Goal: Task Accomplishment & Management: Complete application form

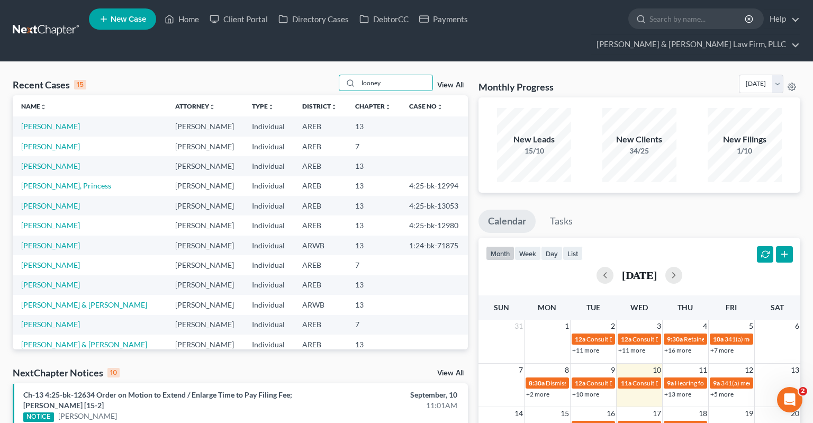
type input "looney"
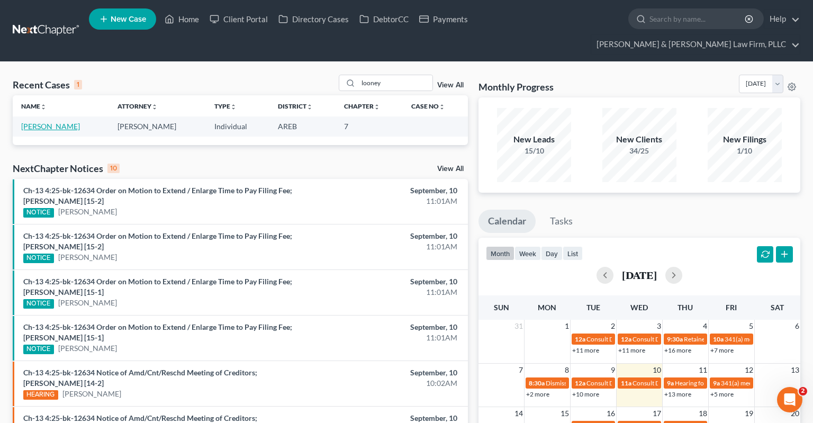
click at [42, 122] on link "[PERSON_NAME]" at bounding box center [50, 126] width 59 height 9
select select "4"
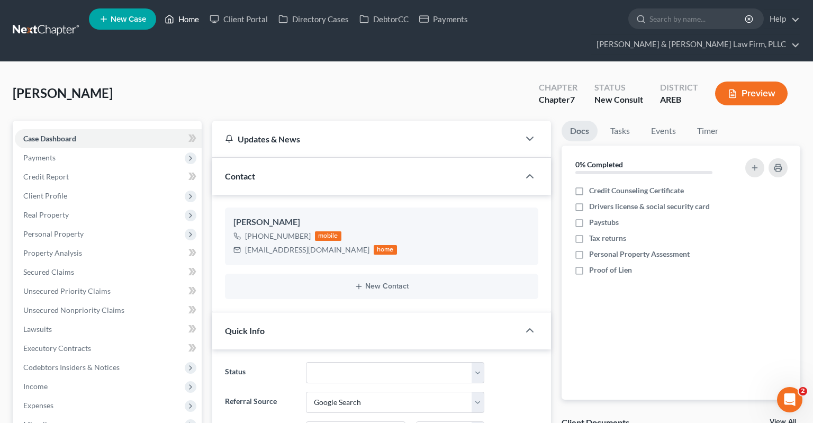
click at [185, 20] on link "Home" at bounding box center [181, 19] width 45 height 19
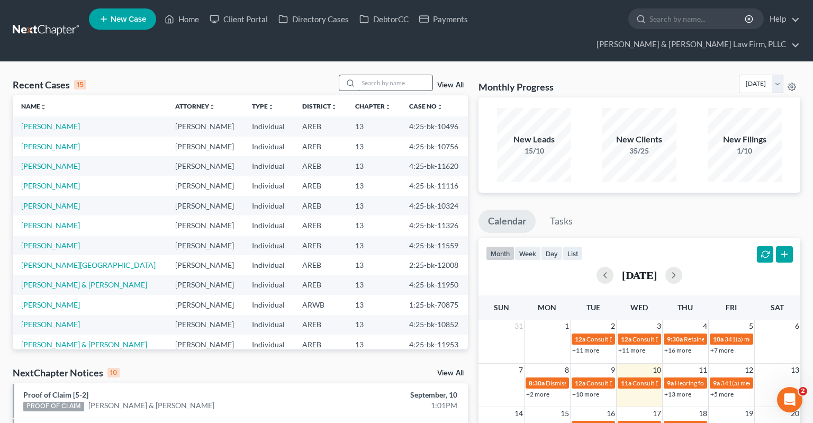
click at [367, 75] on input "search" at bounding box center [395, 82] width 74 height 15
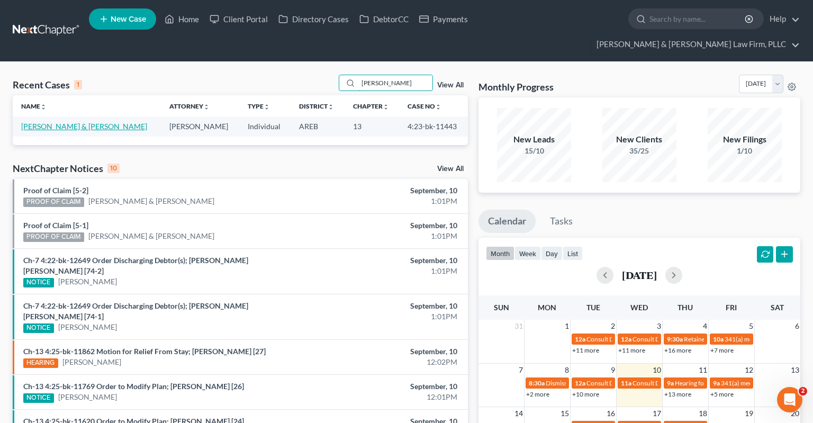
type input "[PERSON_NAME]"
click at [65, 122] on link "[PERSON_NAME] & [PERSON_NAME]" at bounding box center [84, 126] width 126 height 9
select select "6"
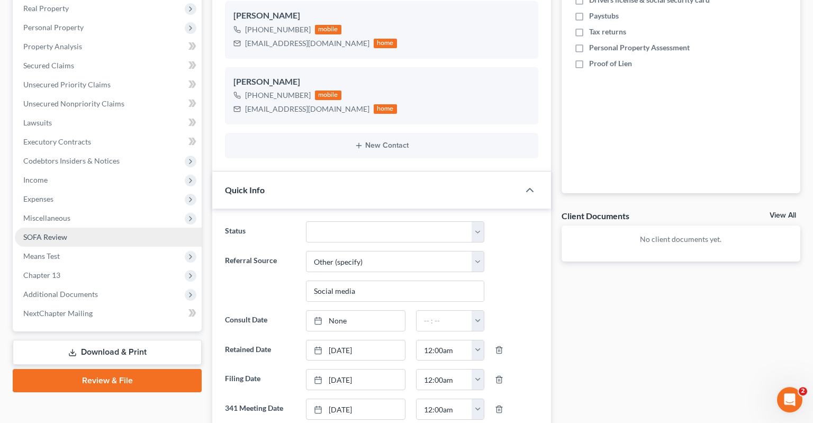
scroll to position [279, 0]
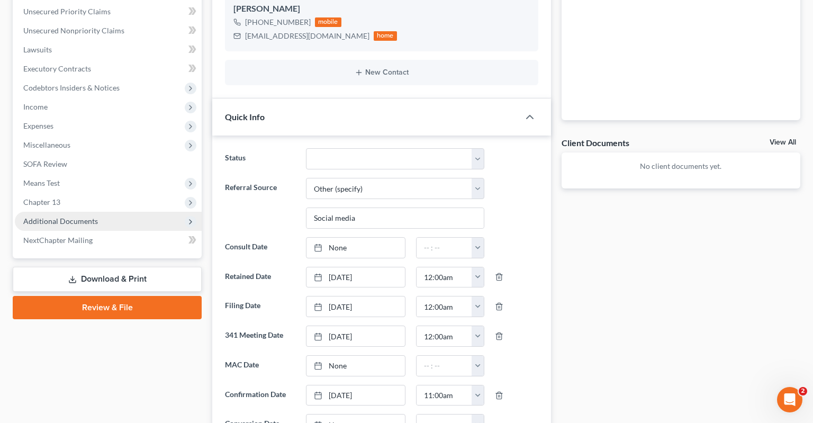
click at [122, 212] on span "Additional Documents" at bounding box center [108, 221] width 187 height 19
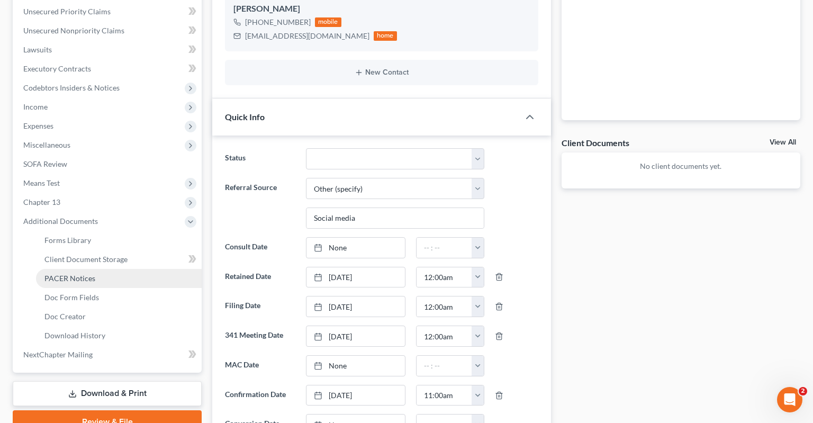
click at [101, 269] on link "PACER Notices" at bounding box center [119, 278] width 166 height 19
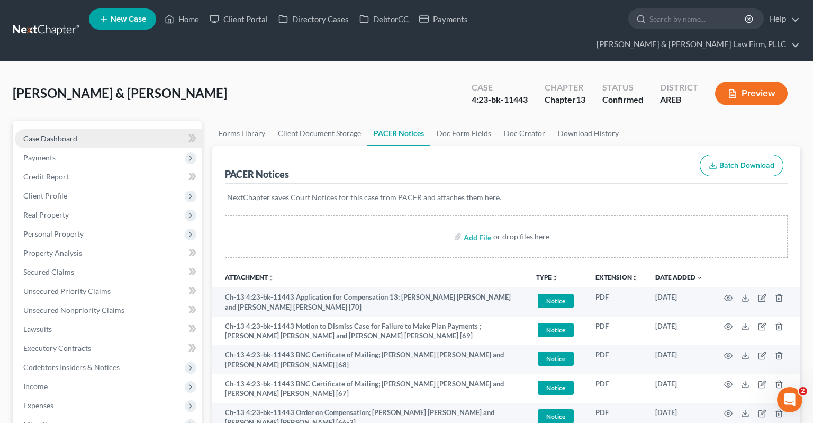
click at [72, 134] on span "Case Dashboard" at bounding box center [50, 138] width 54 height 9
select select "2"
select select "6"
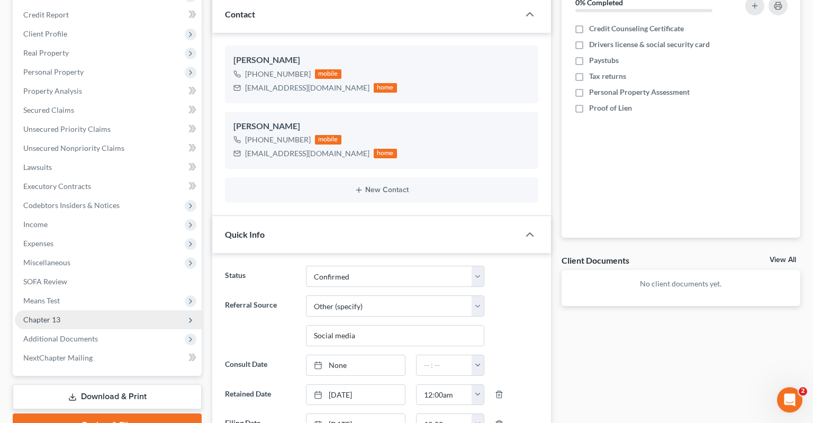
scroll to position [167, 0]
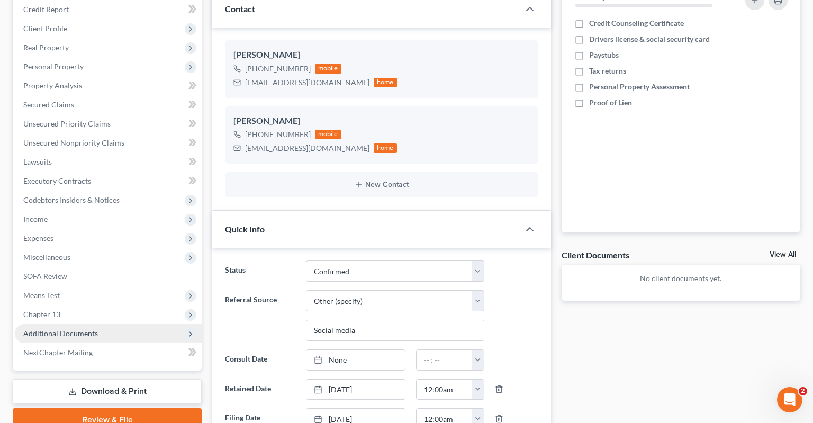
click at [122, 324] on span "Additional Documents" at bounding box center [108, 333] width 187 height 19
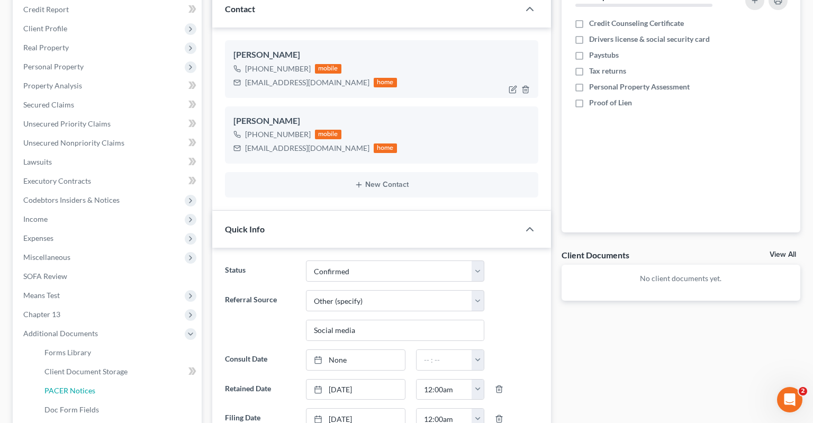
click at [95, 381] on link "PACER Notices" at bounding box center [119, 390] width 166 height 19
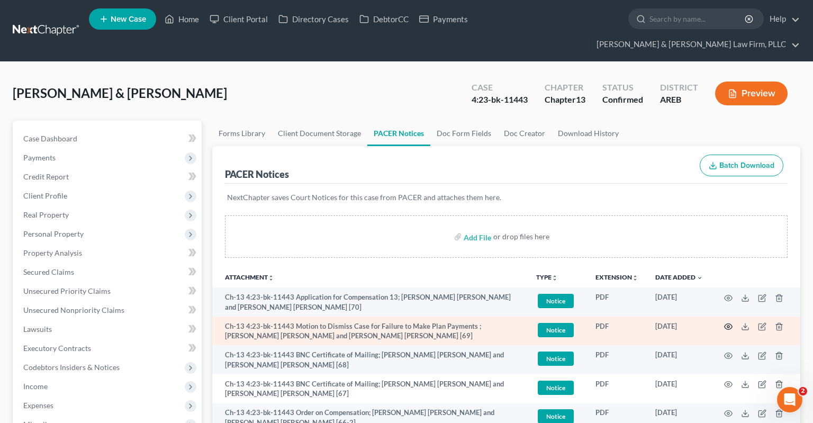
click at [730, 324] on icon "button" at bounding box center [728, 327] width 8 height 6
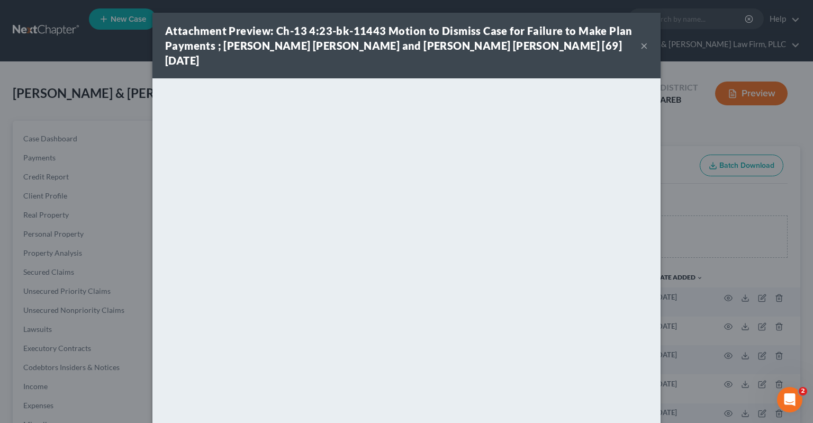
click at [642, 41] on button "×" at bounding box center [643, 45] width 7 height 13
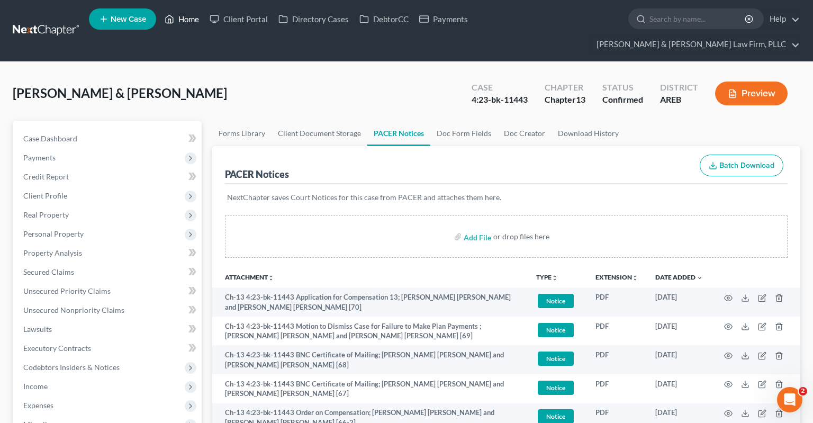
click at [199, 17] on link "Home" at bounding box center [181, 19] width 45 height 19
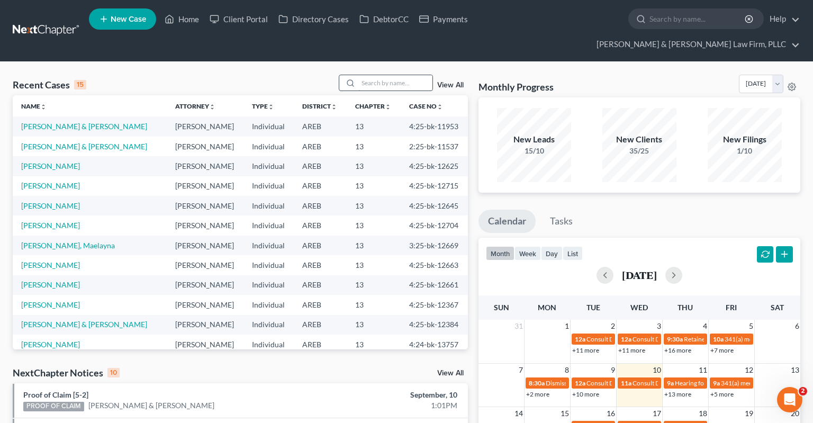
click at [376, 75] on input "search" at bounding box center [395, 82] width 74 height 15
type input "looney"
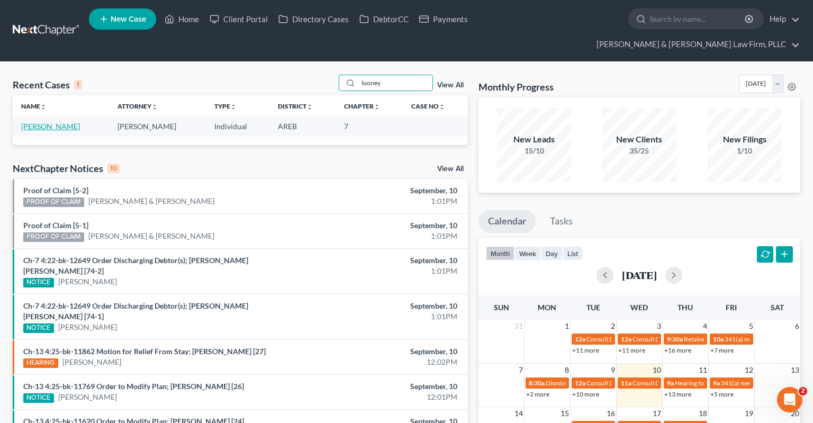
click at [40, 122] on link "[PERSON_NAME]" at bounding box center [50, 126] width 59 height 9
select select "4"
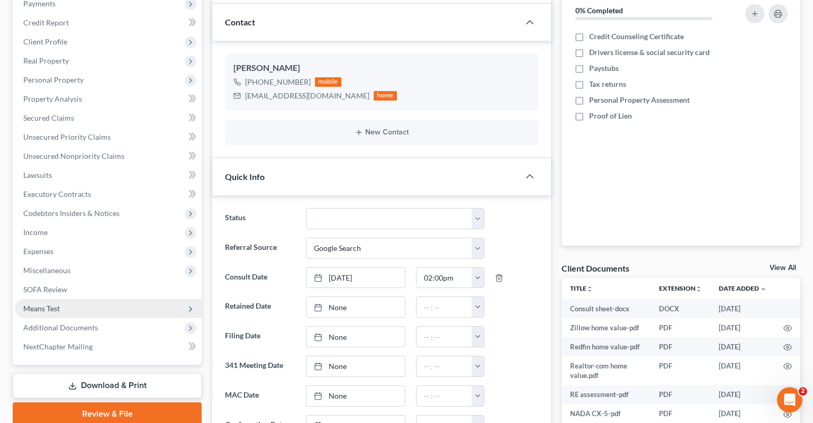
scroll to position [223, 0]
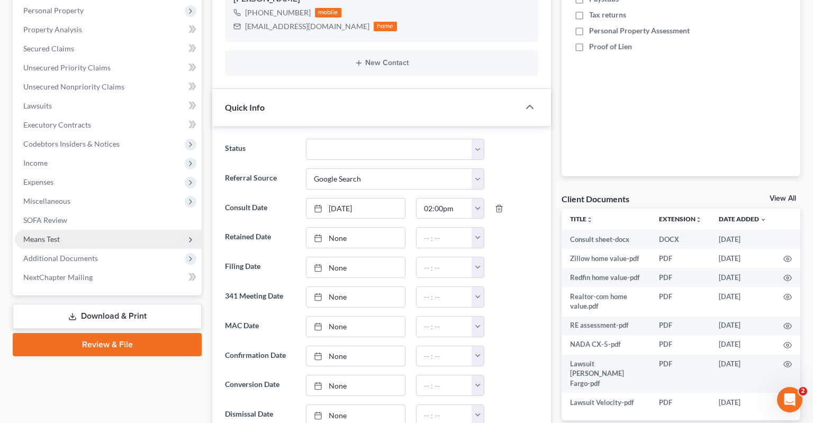
click at [103, 230] on span "Means Test" at bounding box center [108, 239] width 187 height 19
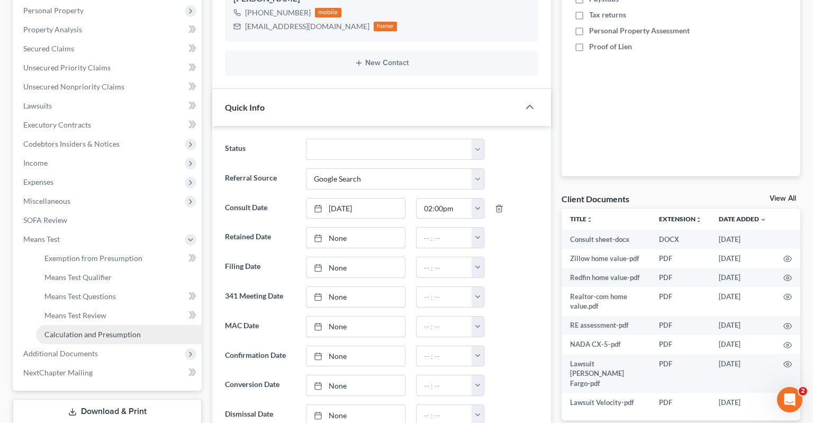
click at [107, 330] on span "Calculation and Presumption" at bounding box center [92, 334] width 96 height 9
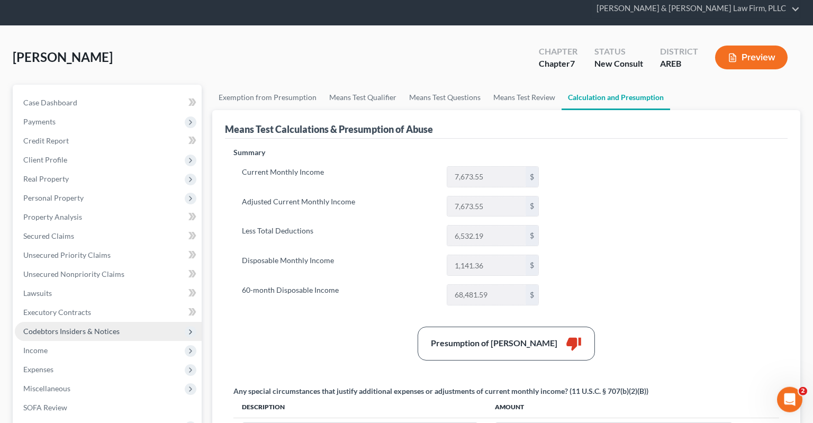
scroll to position [56, 0]
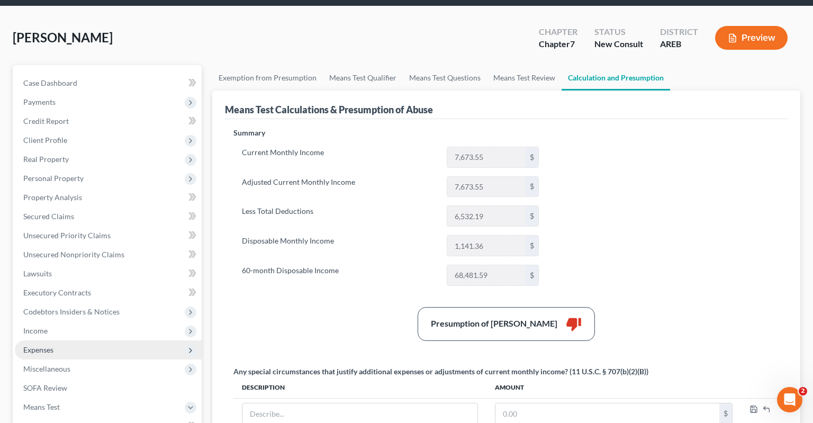
click at [81, 340] on span "Expenses" at bounding box center [108, 349] width 187 height 19
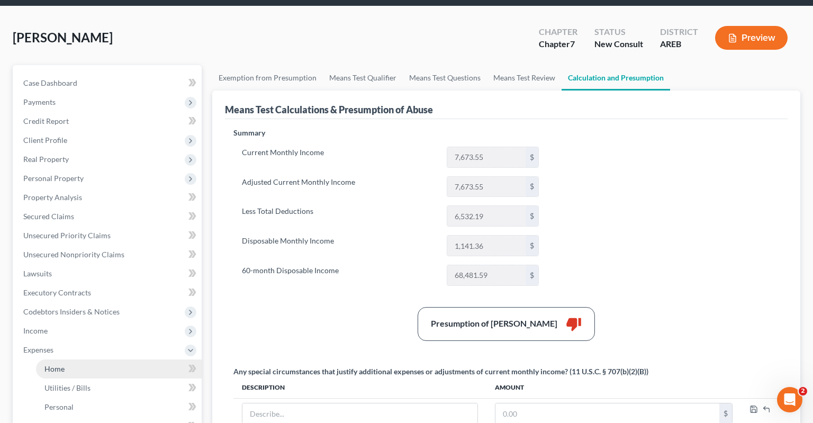
click at [111, 359] on link "Home" at bounding box center [119, 368] width 166 height 19
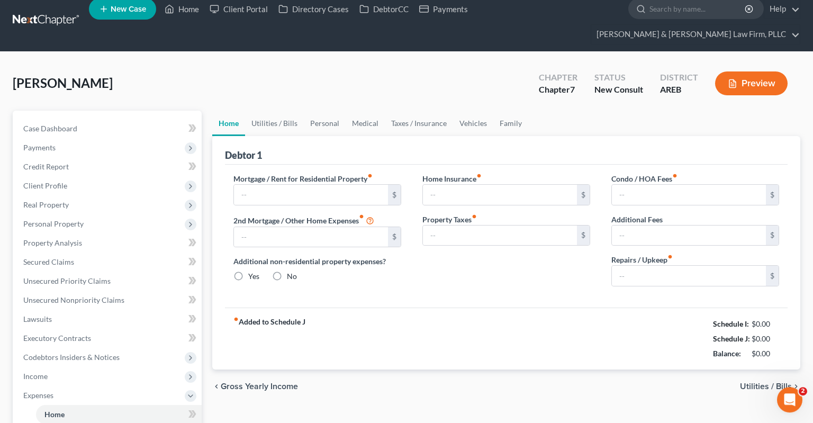
type input "1,250.00"
type input "0.00"
radio input "true"
type input "0.00"
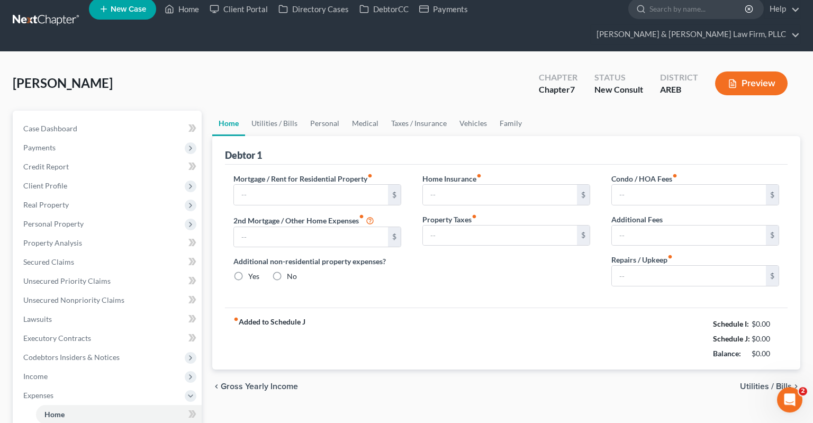
type input "0.00"
type input "100.00"
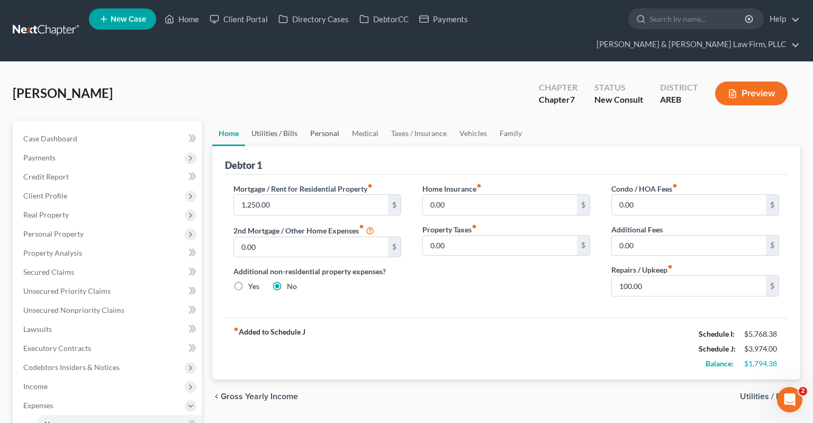
click at [292, 121] on link "Utilities / Bills" at bounding box center [274, 133] width 59 height 25
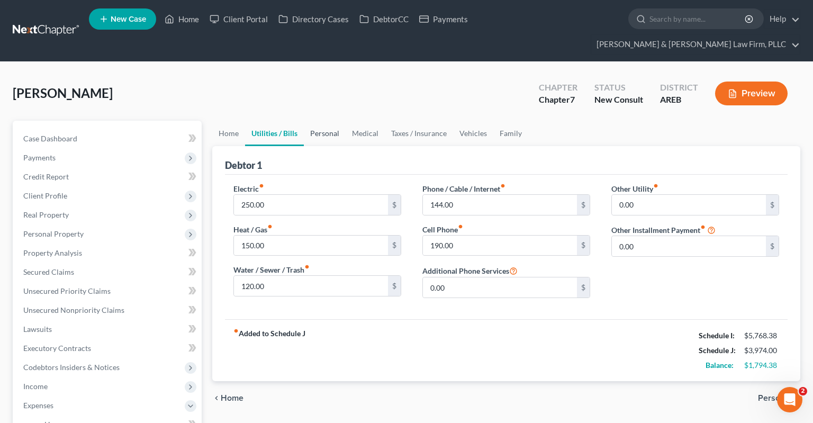
click at [320, 121] on link "Personal" at bounding box center [325, 133] width 42 height 25
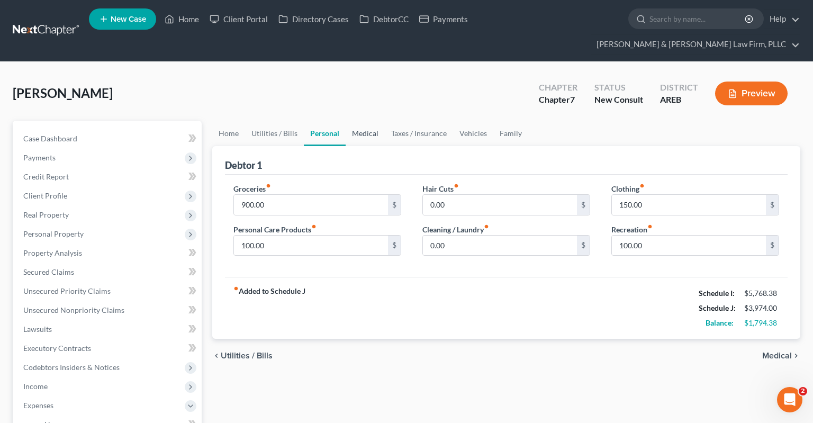
click at [369, 121] on link "Medical" at bounding box center [364, 133] width 39 height 25
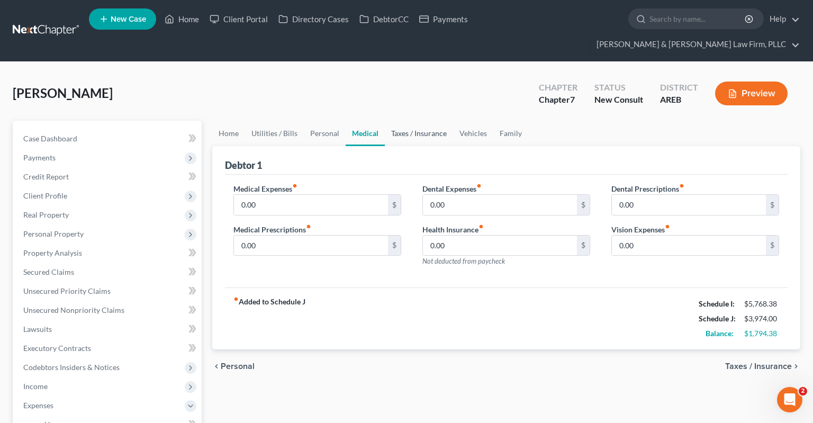
click at [408, 121] on link "Taxes / Insurance" at bounding box center [419, 133] width 68 height 25
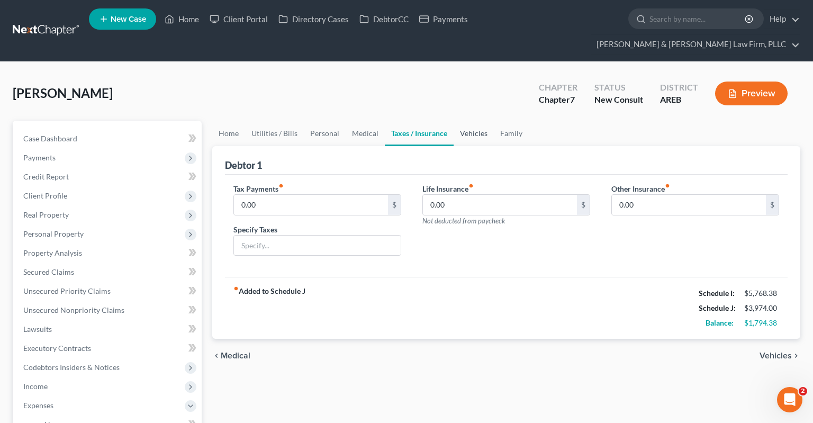
click at [488, 121] on link "Vehicles" at bounding box center [473, 133] width 40 height 25
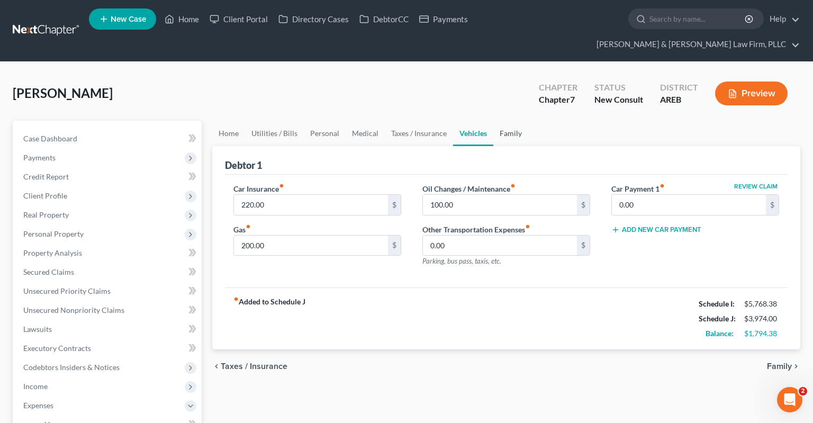
click at [511, 121] on link "Family" at bounding box center [510, 133] width 35 height 25
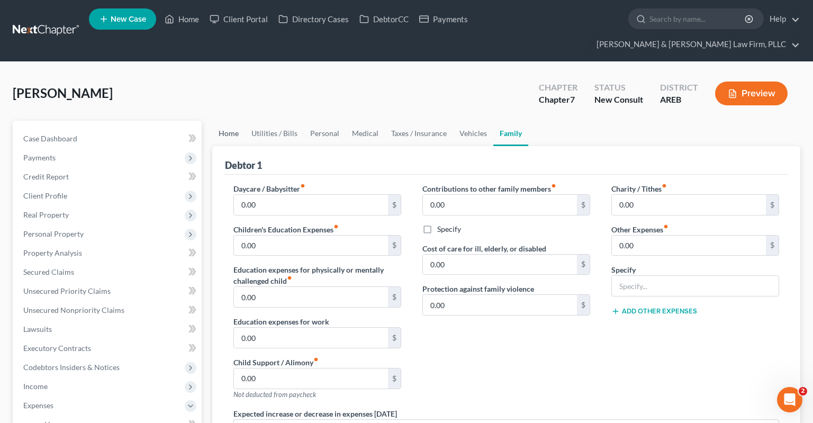
click at [221, 125] on link "Home" at bounding box center [228, 133] width 33 height 25
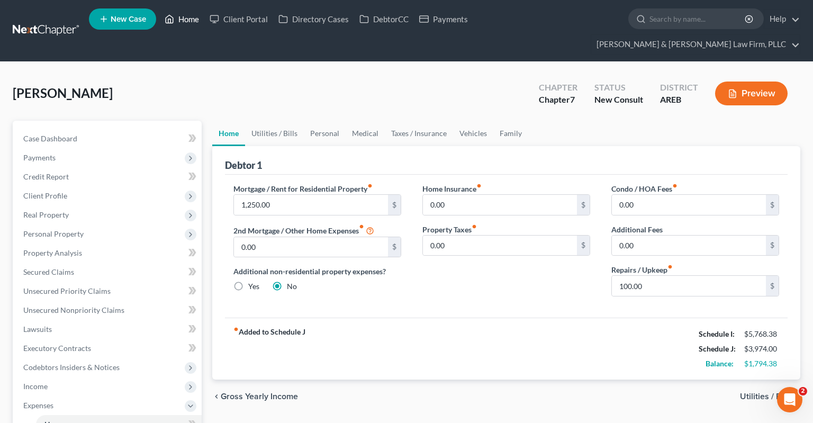
click at [181, 26] on link "Home" at bounding box center [181, 19] width 45 height 19
